Goal: Task Accomplishment & Management: Use online tool/utility

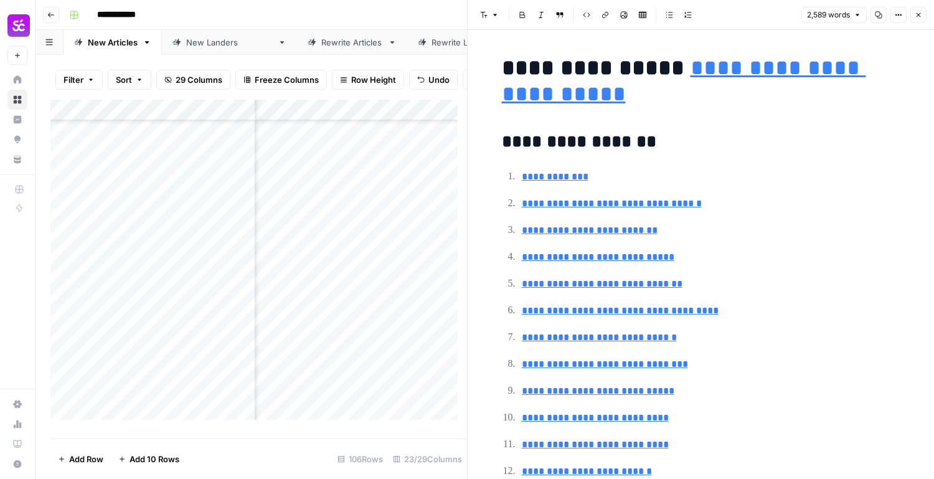
scroll to position [436, 0]
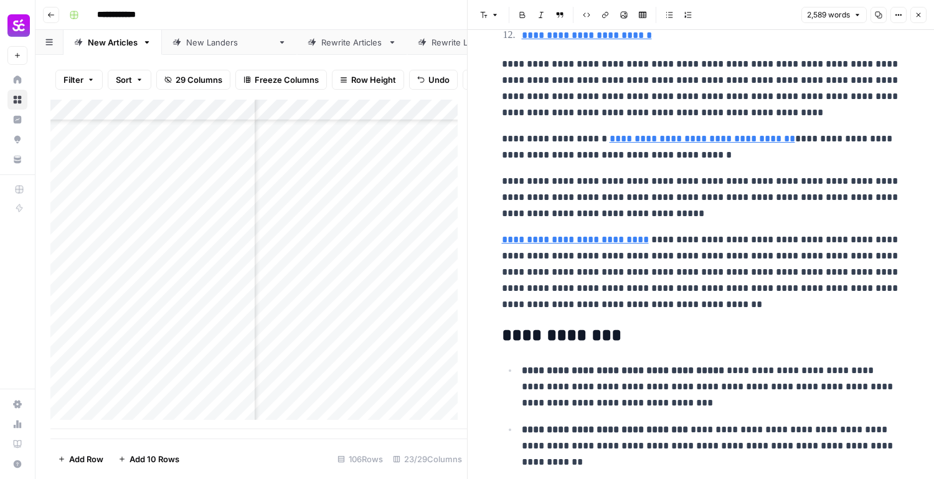
click at [916, 7] on button "Close" at bounding box center [918, 15] width 16 height 16
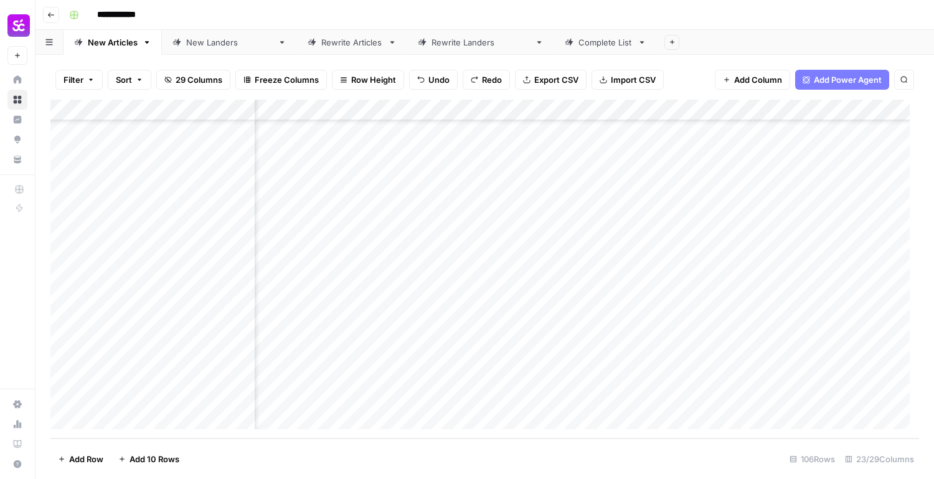
click at [157, 356] on div "Add Column" at bounding box center [484, 269] width 868 height 339
click at [357, 358] on div "Add Column" at bounding box center [484, 269] width 868 height 339
click at [380, 355] on div "Add Column" at bounding box center [484, 269] width 868 height 339
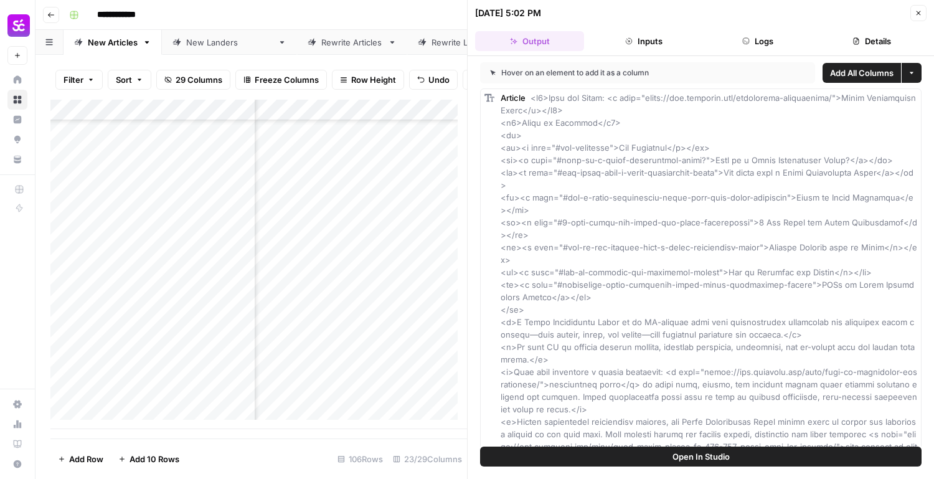
click at [917, 17] on button "Close" at bounding box center [918, 13] width 16 height 16
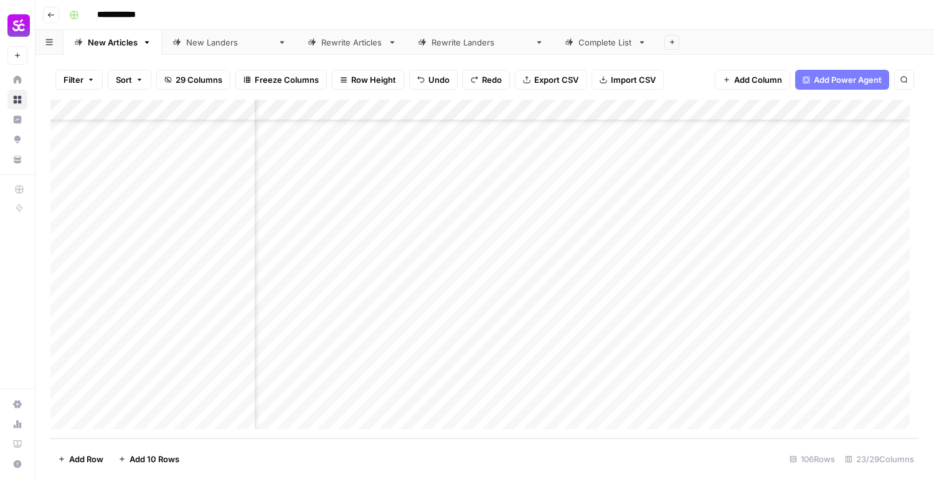
scroll to position [1955, 1479]
click at [627, 355] on div "Add Column" at bounding box center [484, 269] width 868 height 339
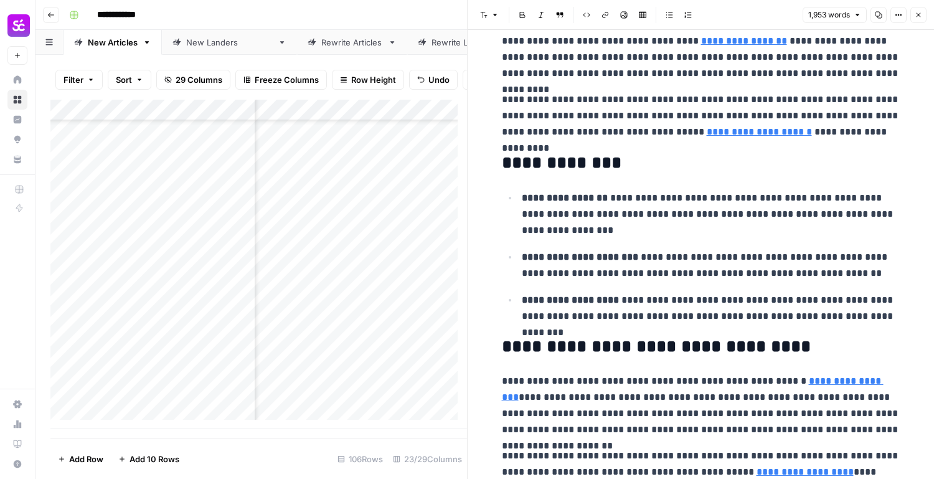
scroll to position [560, 0]
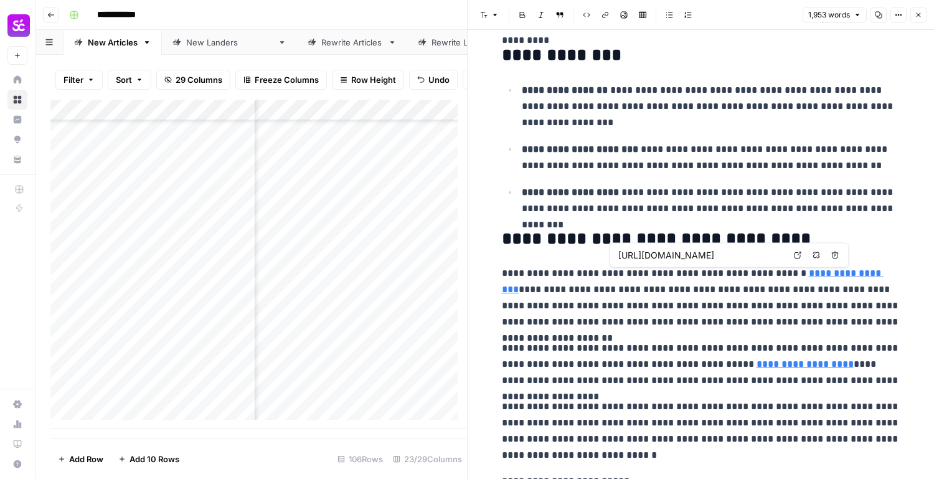
type input "[URL][DOMAIN_NAME]"
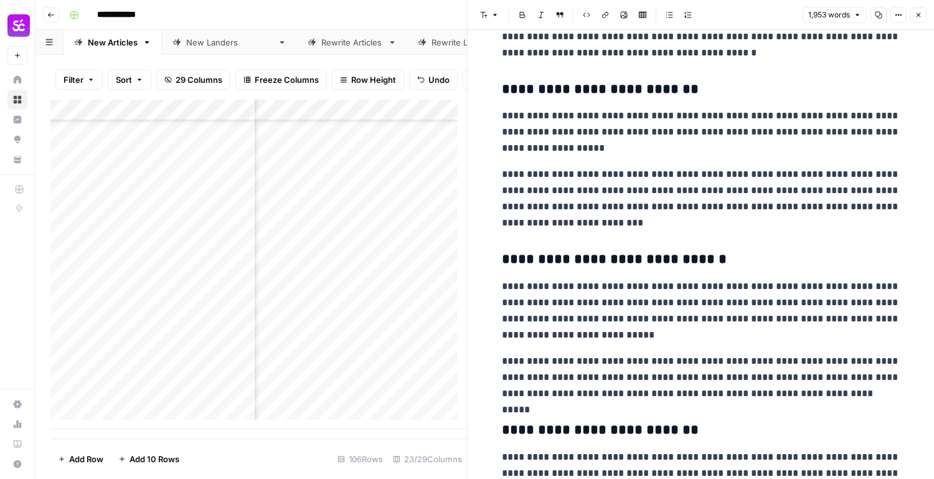
scroll to position [2365, 0]
